Goal: Find specific page/section: Find specific page/section

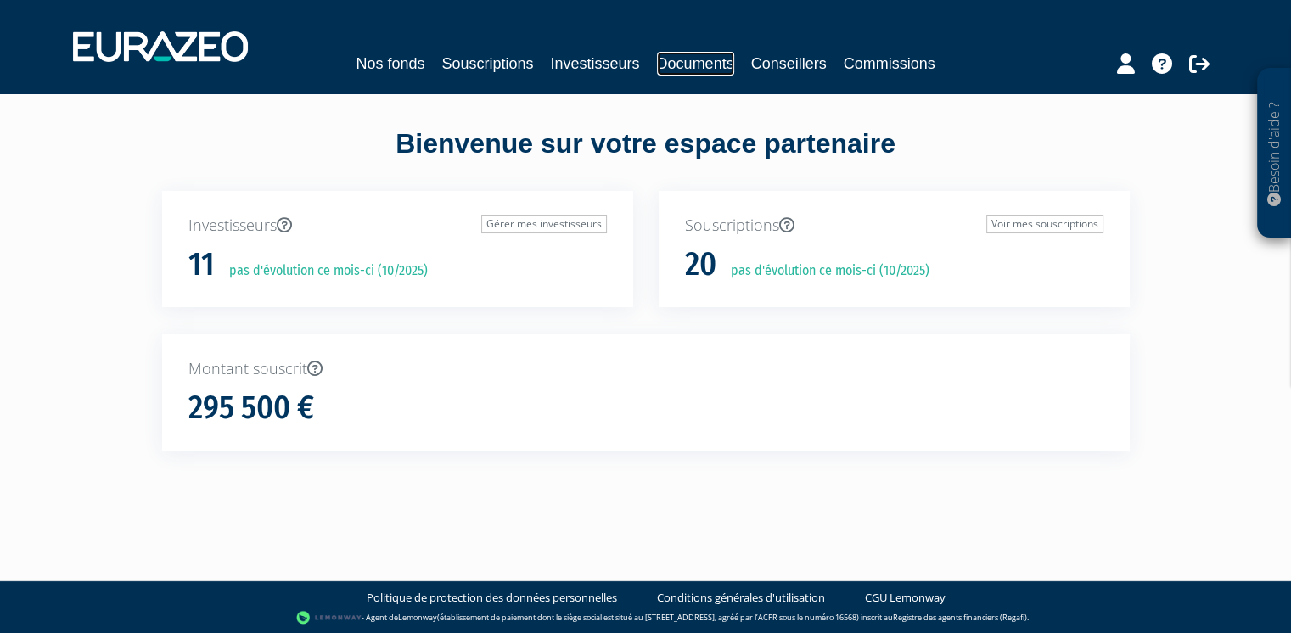
click at [690, 59] on link "Documents" at bounding box center [695, 64] width 77 height 24
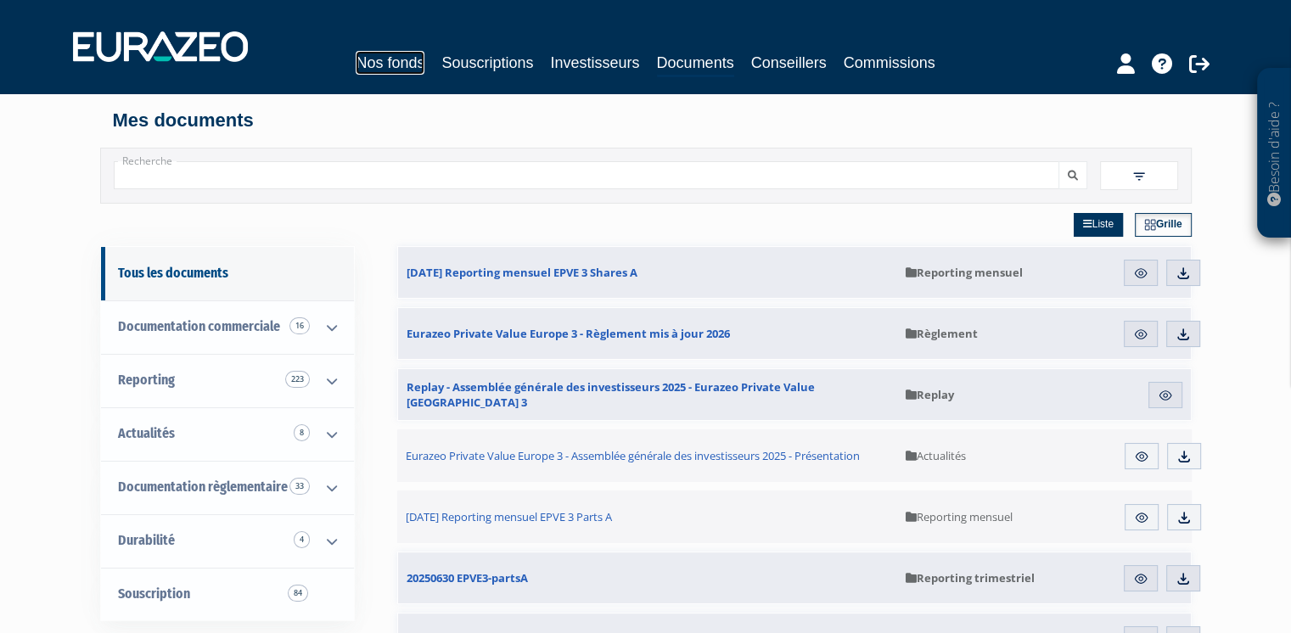
click at [404, 55] on link "Nos fonds" at bounding box center [390, 63] width 69 height 24
